Goal: Task Accomplishment & Management: Manage account settings

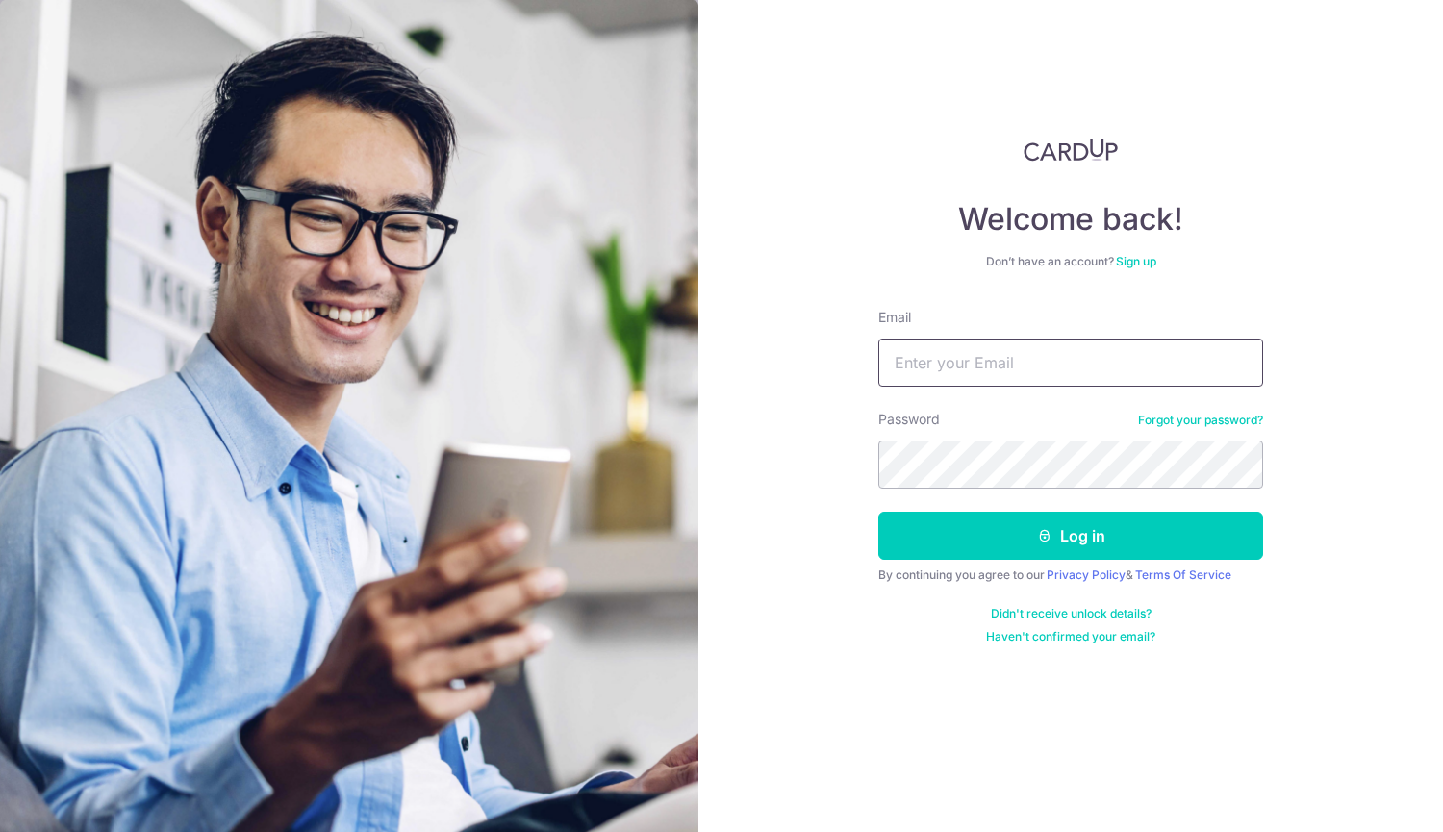
type input "joshuattc@gmail.com"
click at [953, 511] on form "Email joshuattc@gmail.com Password Forgot your password? Log in By continuing y…" at bounding box center [1070, 476] width 385 height 337
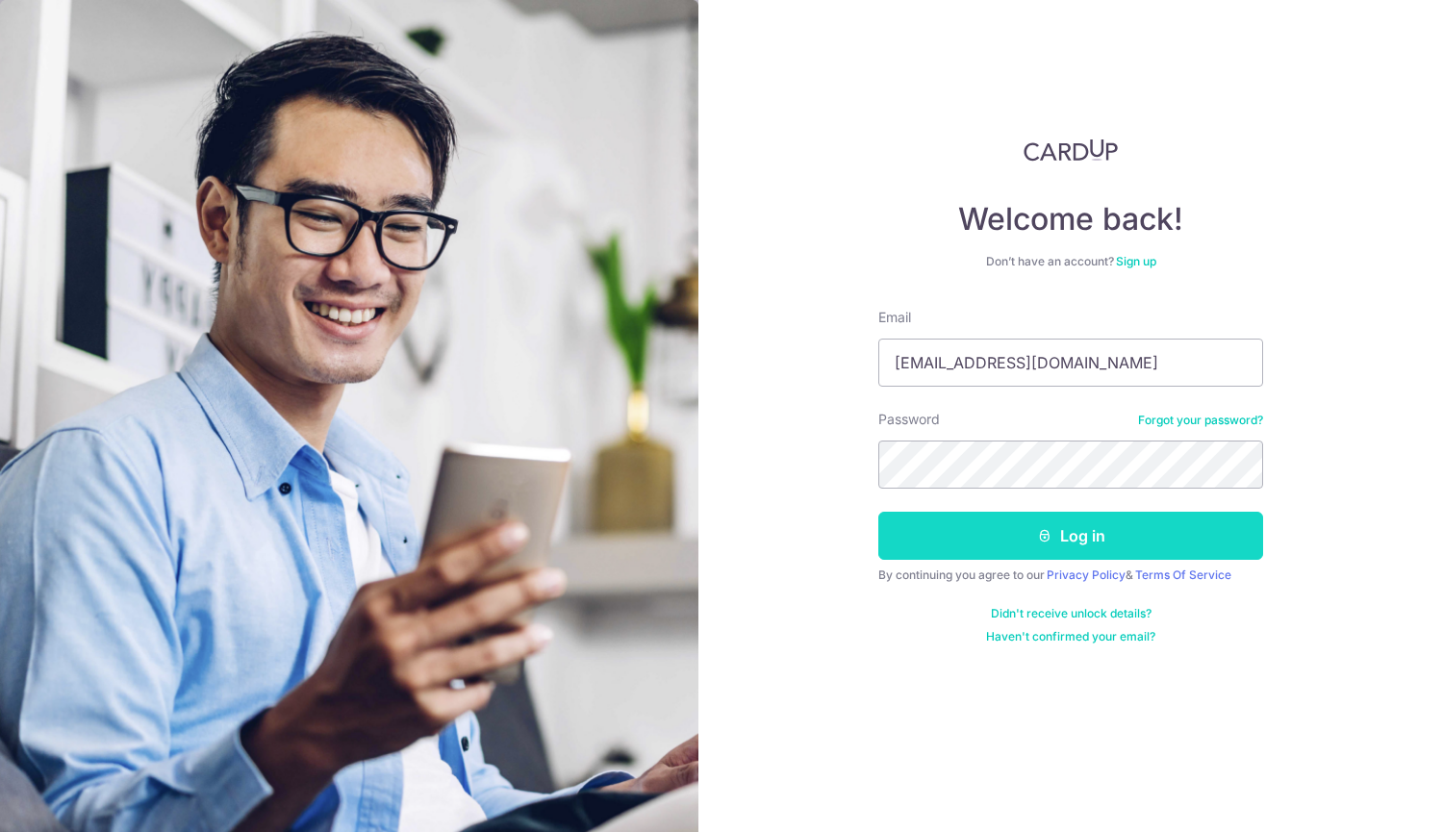
click at [964, 522] on button "Log in" at bounding box center [1070, 536] width 385 height 48
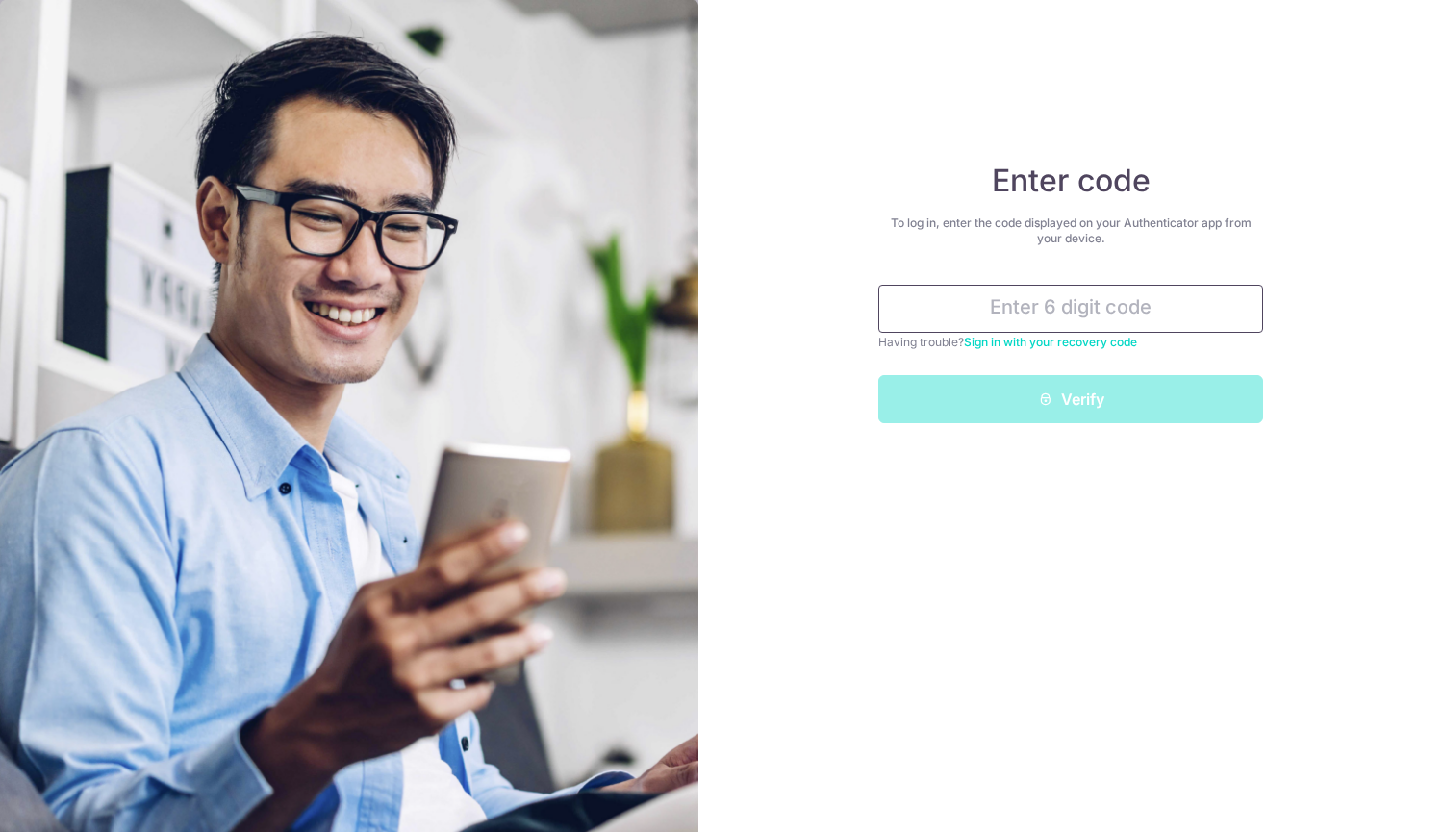
click at [1022, 303] on input "text" at bounding box center [1070, 309] width 385 height 48
type input "241067"
click at [878, 375] on button "Verify" at bounding box center [1070, 399] width 385 height 48
